Goal: Information Seeking & Learning: Learn about a topic

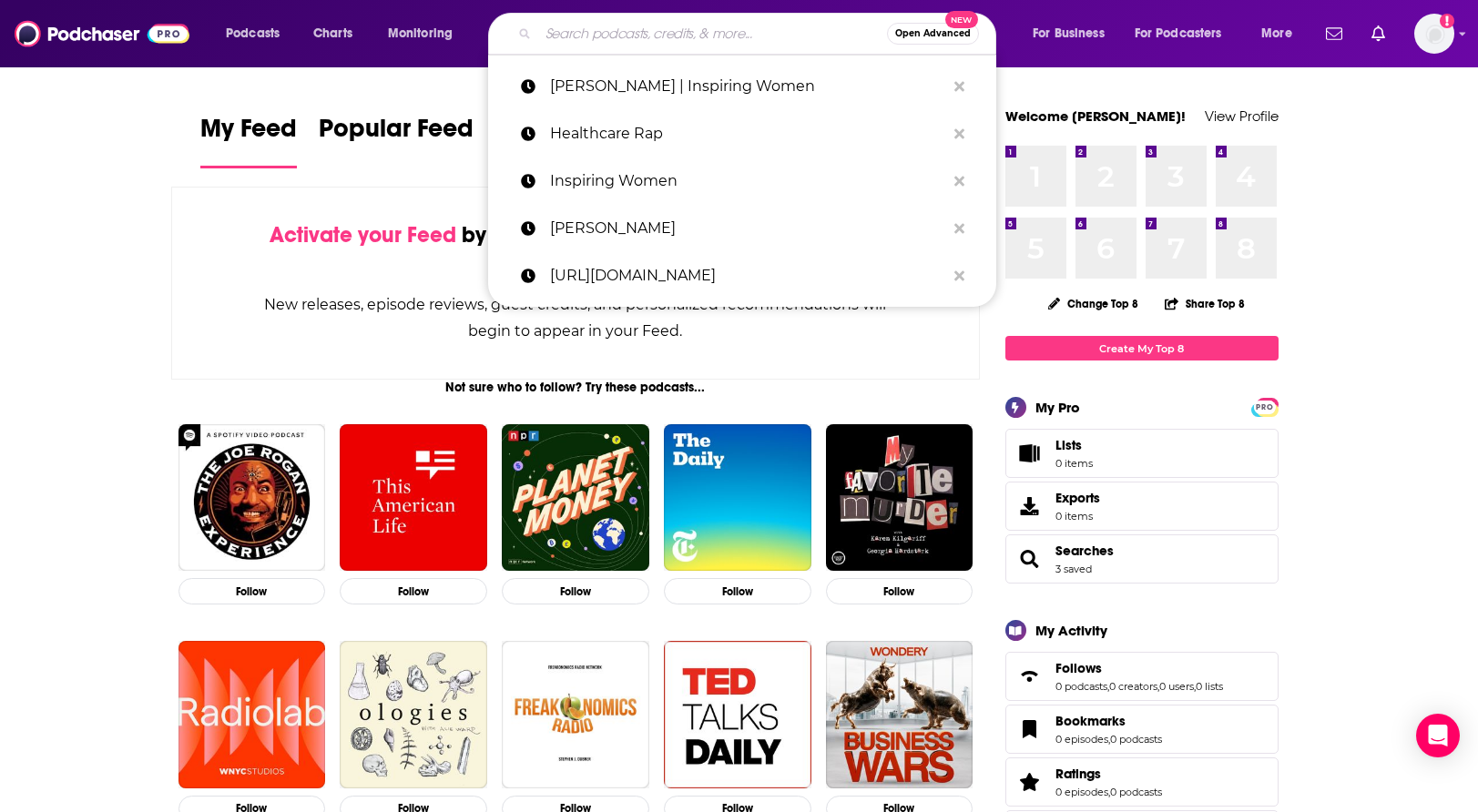
click at [584, 28] on input "Search podcasts, credits, & more..." at bounding box center [713, 33] width 349 height 29
paste input "The Medical Innovation"
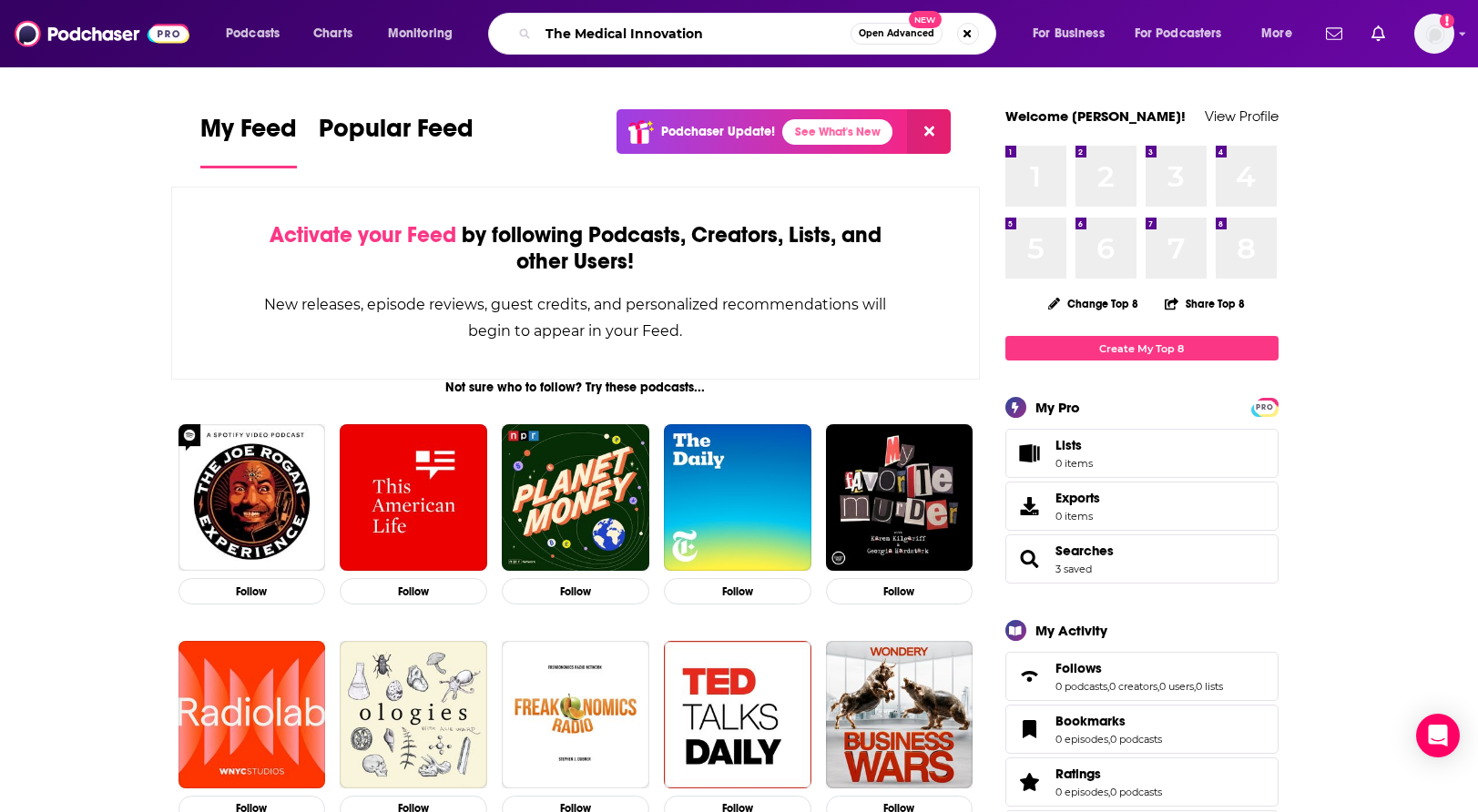
type input "The Medical Innovation"
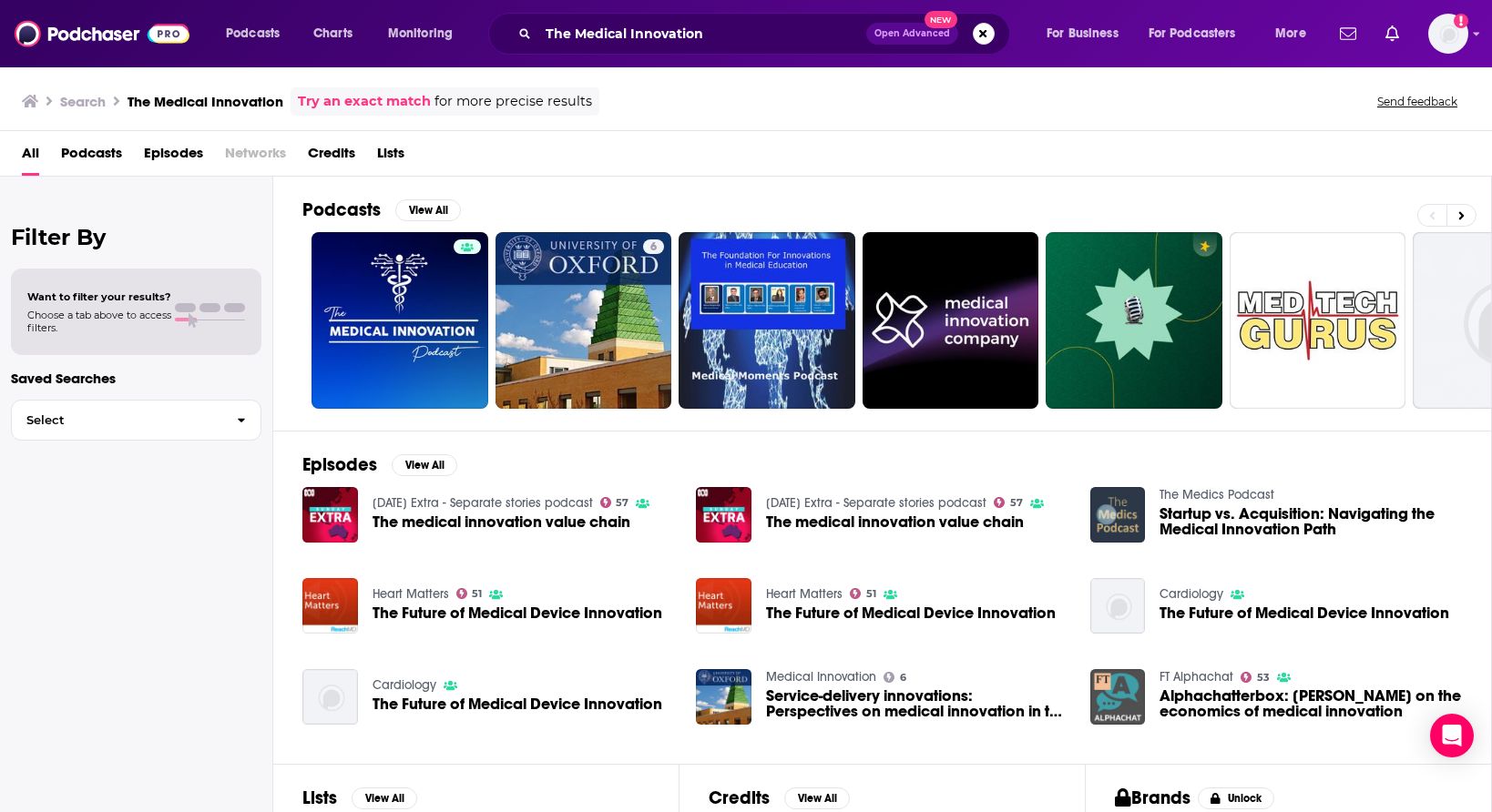
click at [97, 150] on span "Podcasts" at bounding box center [92, 157] width 61 height 37
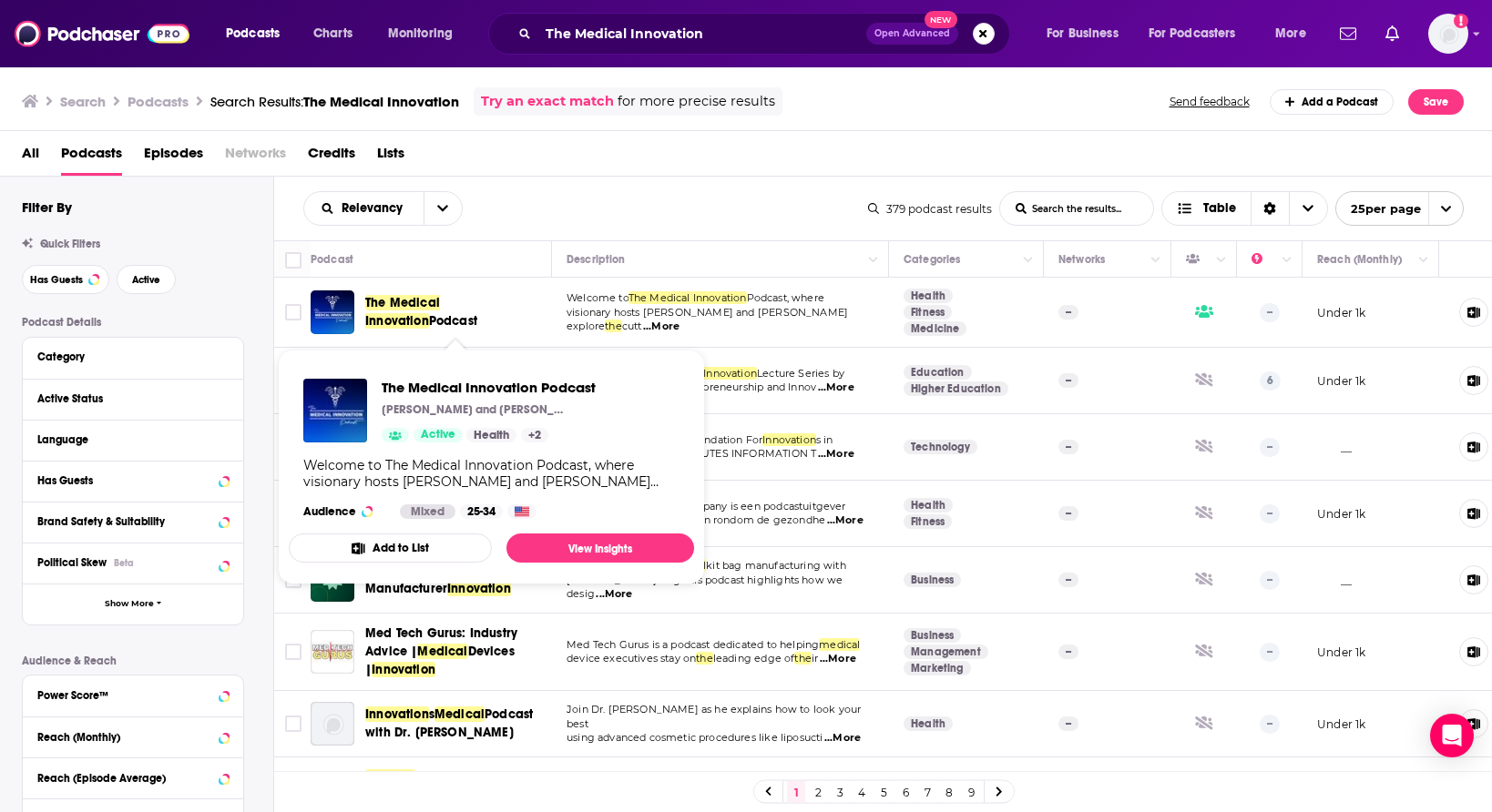
click at [422, 302] on span "The Medical Innovation" at bounding box center [402, 311] width 75 height 33
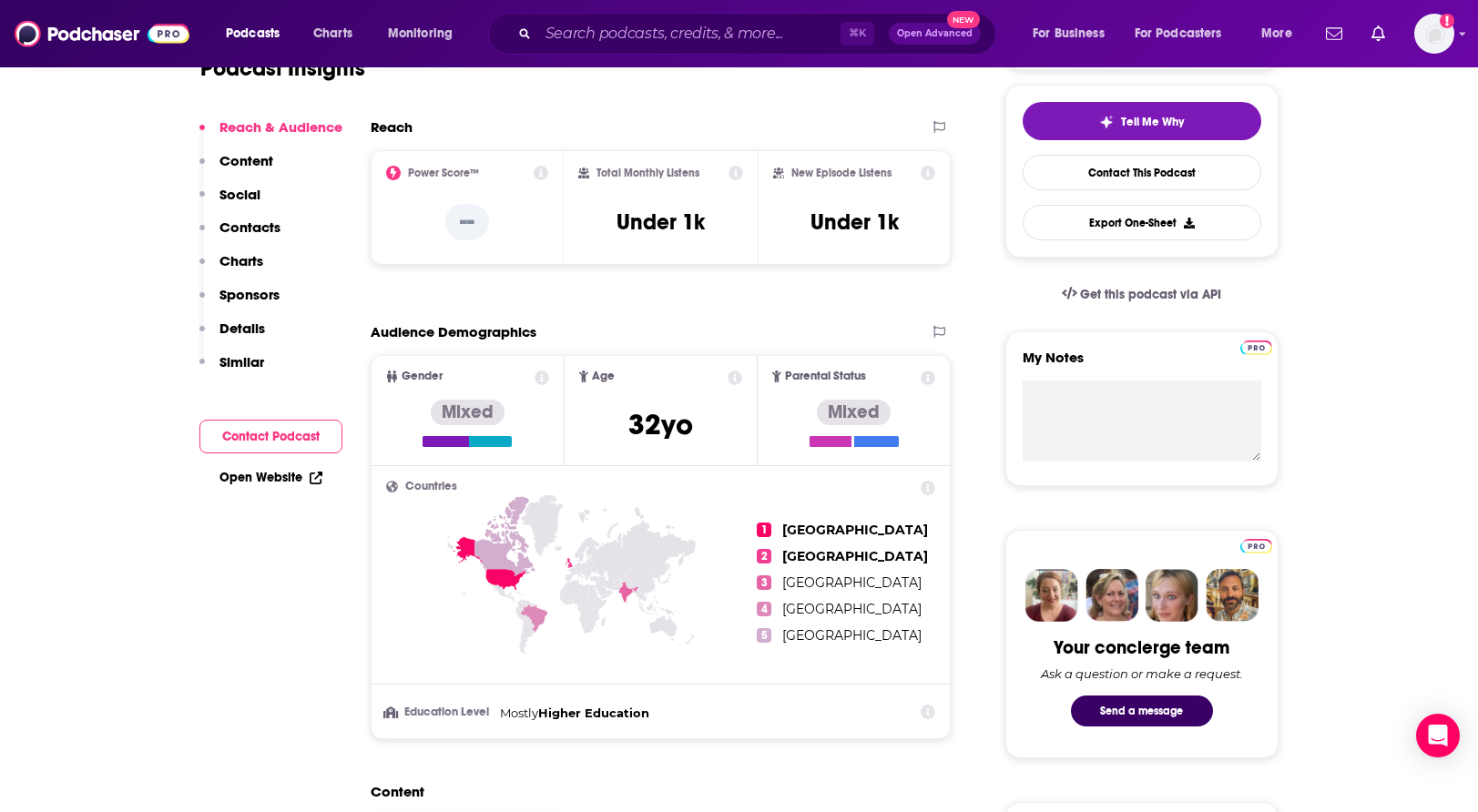
scroll to position [421, 0]
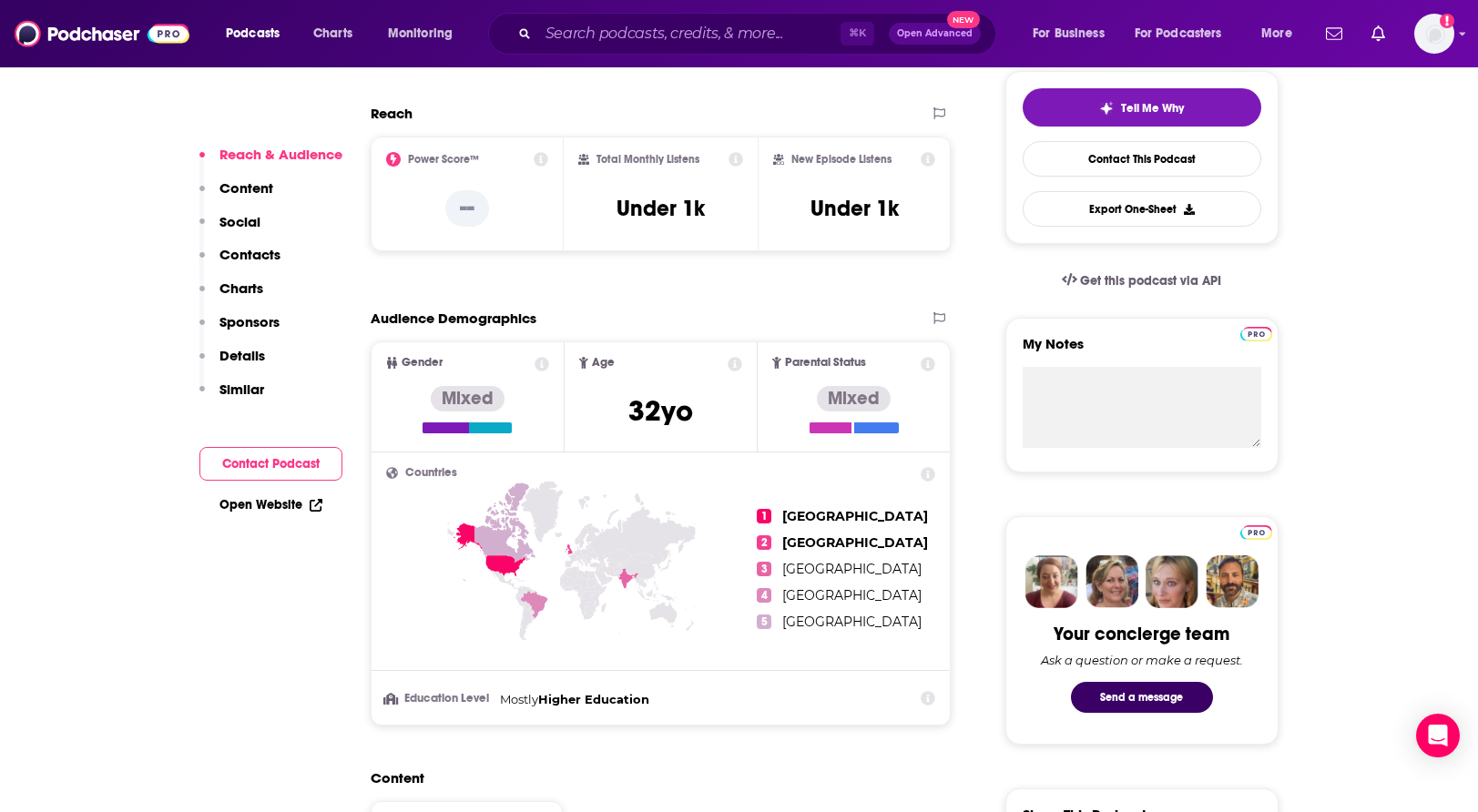
click at [737, 157] on icon at bounding box center [736, 159] width 15 height 15
click at [690, 180] on div "Total Monthly Listens Total Monthly Listens Our estimate of how many listens th…" at bounding box center [661, 194] width 165 height 83
click at [818, 207] on h3 "Under 1k" at bounding box center [854, 208] width 88 height 27
click at [845, 204] on h3 "Under 1k" at bounding box center [854, 208] width 88 height 27
drag, startPoint x: 597, startPoint y: 158, endPoint x: 686, endPoint y: 173, distance: 90.3
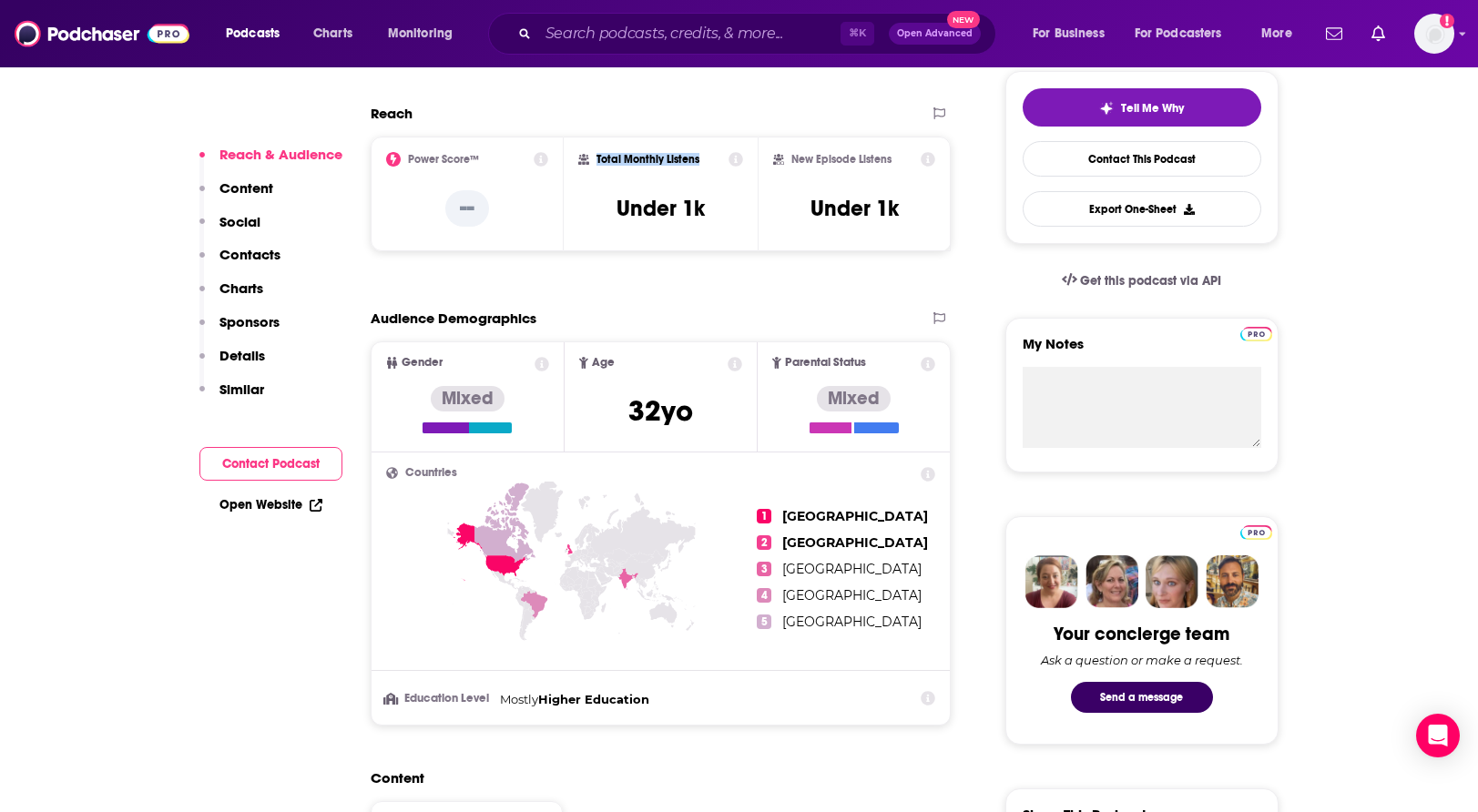
click at [686, 173] on div "Total Monthly Listens Under 1k" at bounding box center [661, 194] width 165 height 83
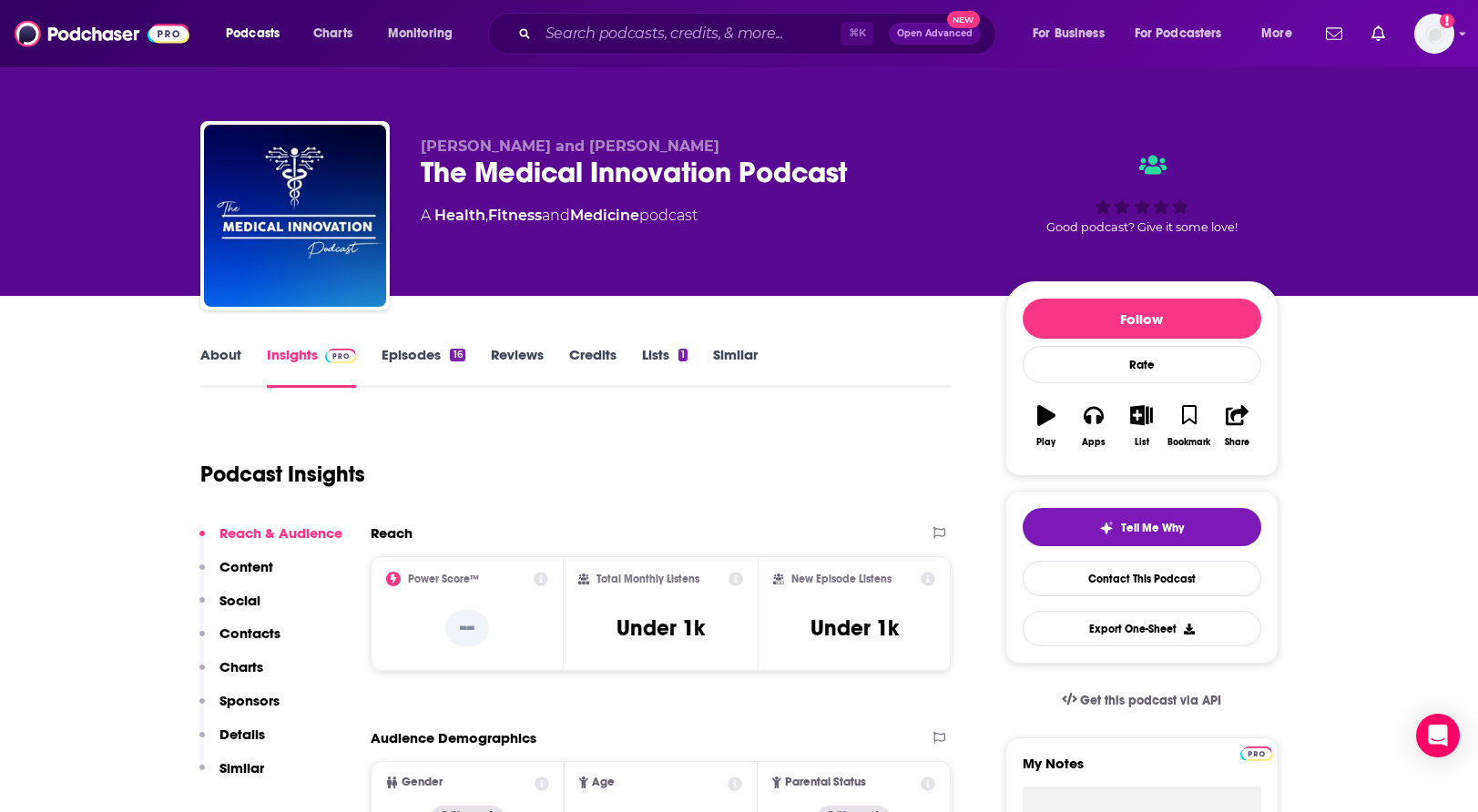
scroll to position [0, 0]
